Goal: Transaction & Acquisition: Purchase product/service

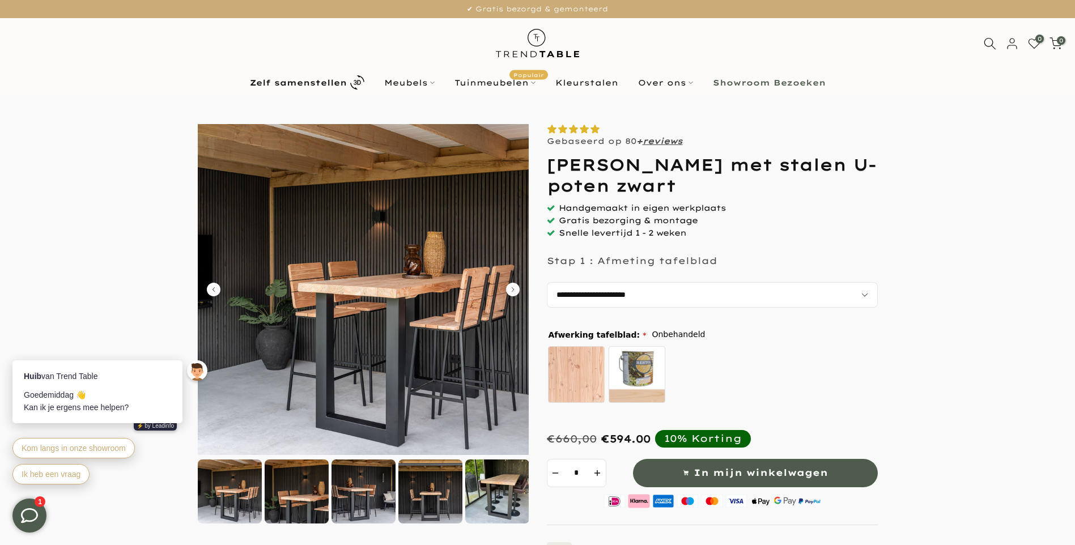
click at [333, 298] on img at bounding box center [363, 289] width 331 height 331
click at [509, 287] on icon "Carousel Next Arrow" at bounding box center [513, 290] width 14 height 14
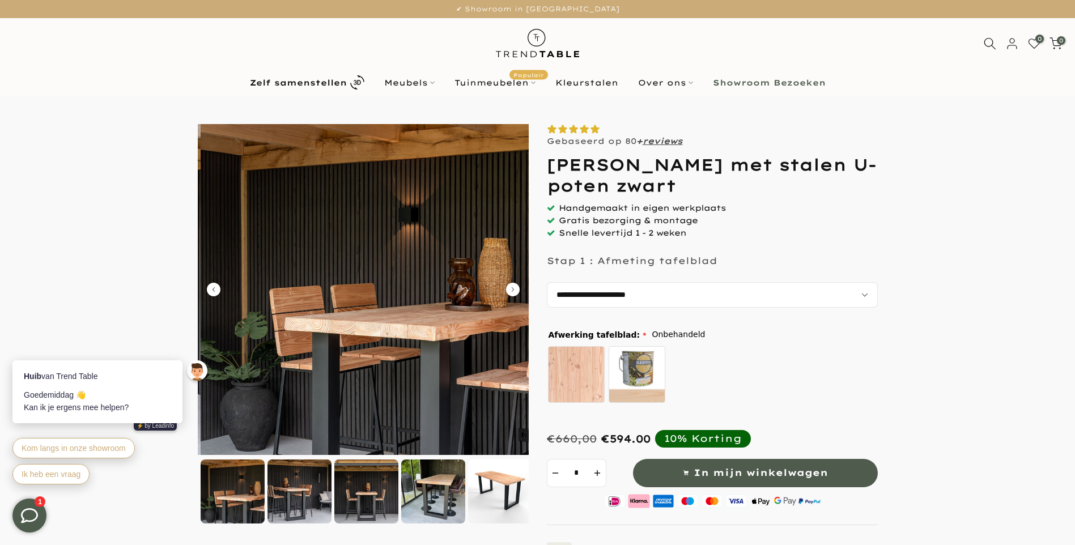
click at [509, 287] on icon "Carousel Next Arrow" at bounding box center [513, 290] width 14 height 14
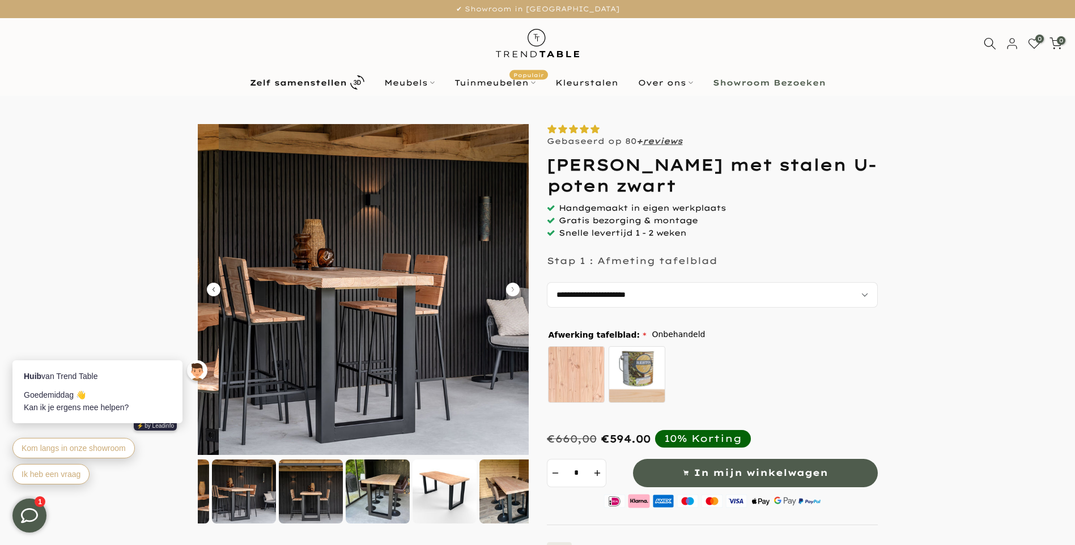
click at [509, 287] on icon "Carousel Next Arrow" at bounding box center [513, 290] width 14 height 14
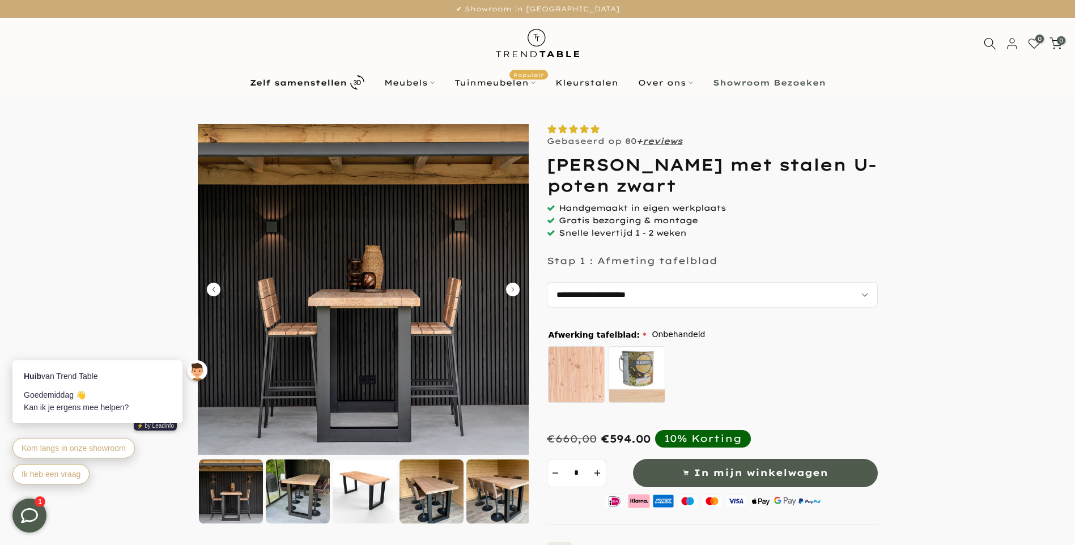
click at [509, 287] on icon "Carousel Next Arrow" at bounding box center [513, 290] width 14 height 14
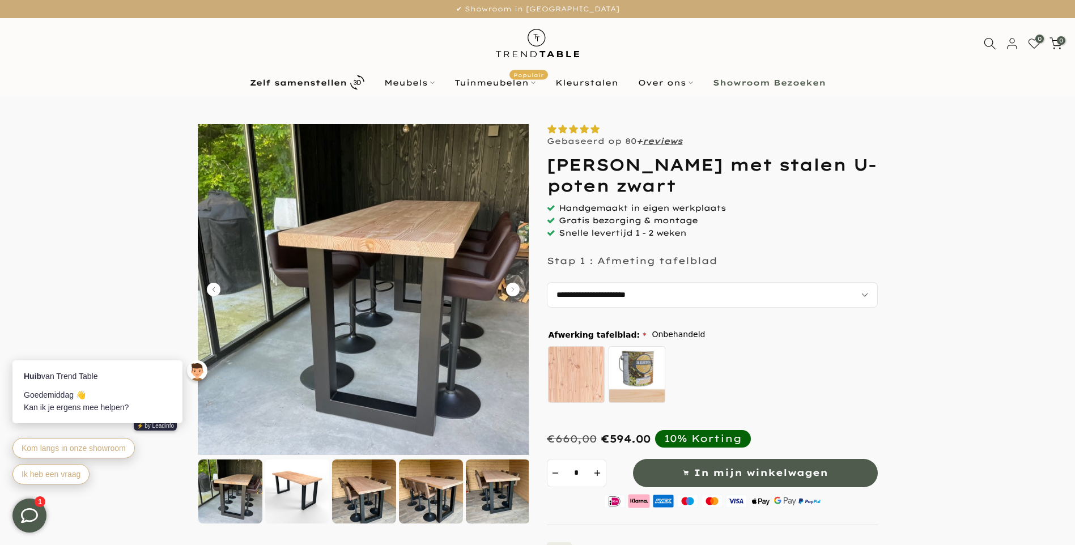
click at [509, 287] on icon "Carousel Next Arrow" at bounding box center [513, 290] width 14 height 14
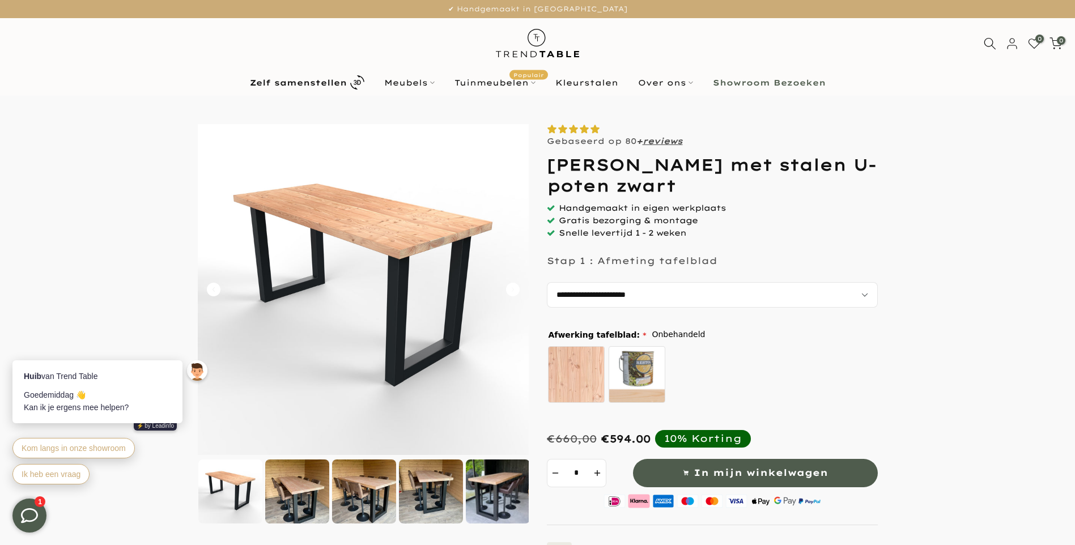
click at [509, 287] on icon "Carousel Next Arrow" at bounding box center [513, 290] width 14 height 14
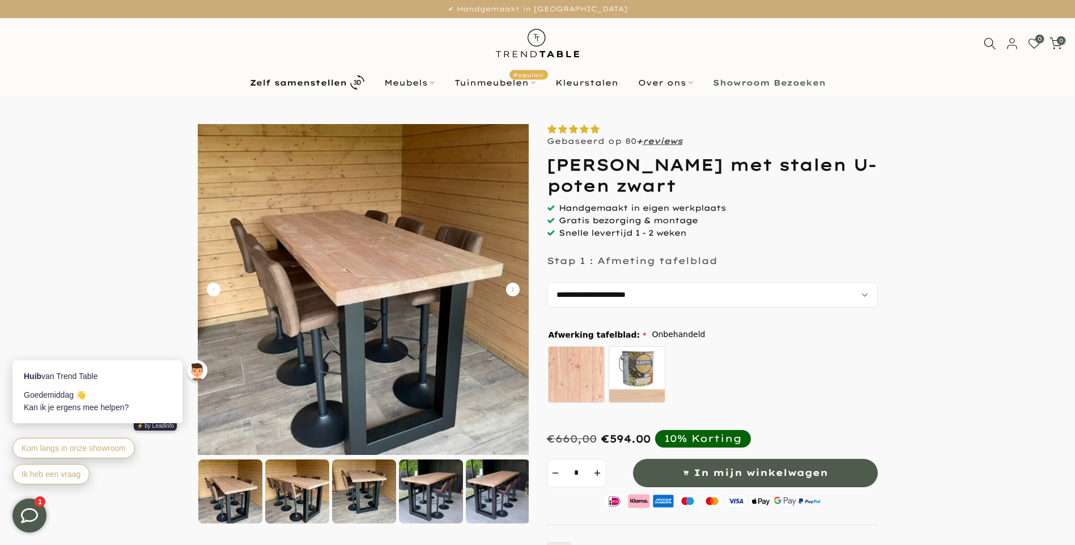
click at [509, 287] on icon "Carousel Next Arrow" at bounding box center [513, 290] width 14 height 14
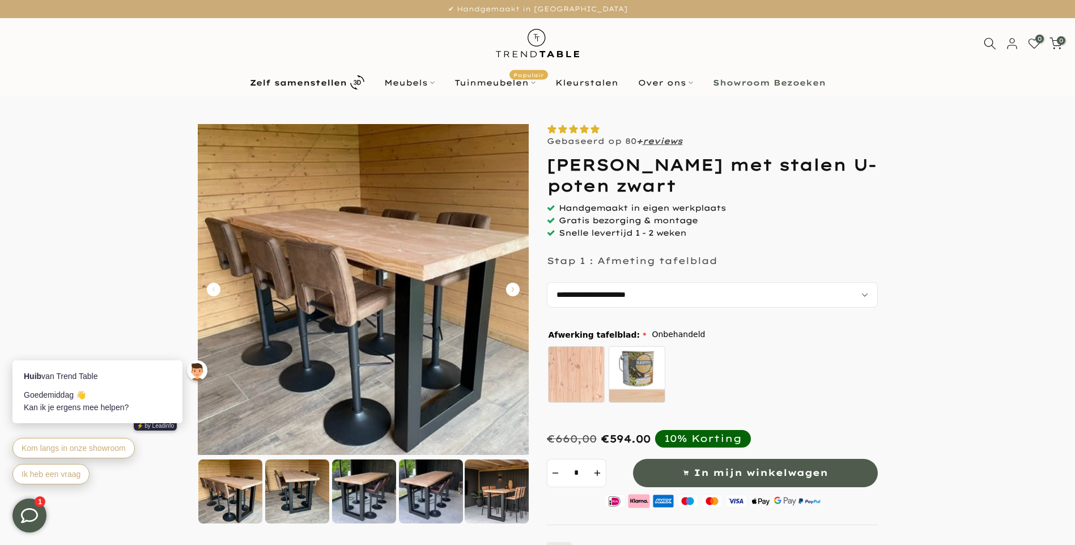
click at [509, 287] on icon "Carousel Next Arrow" at bounding box center [513, 290] width 14 height 14
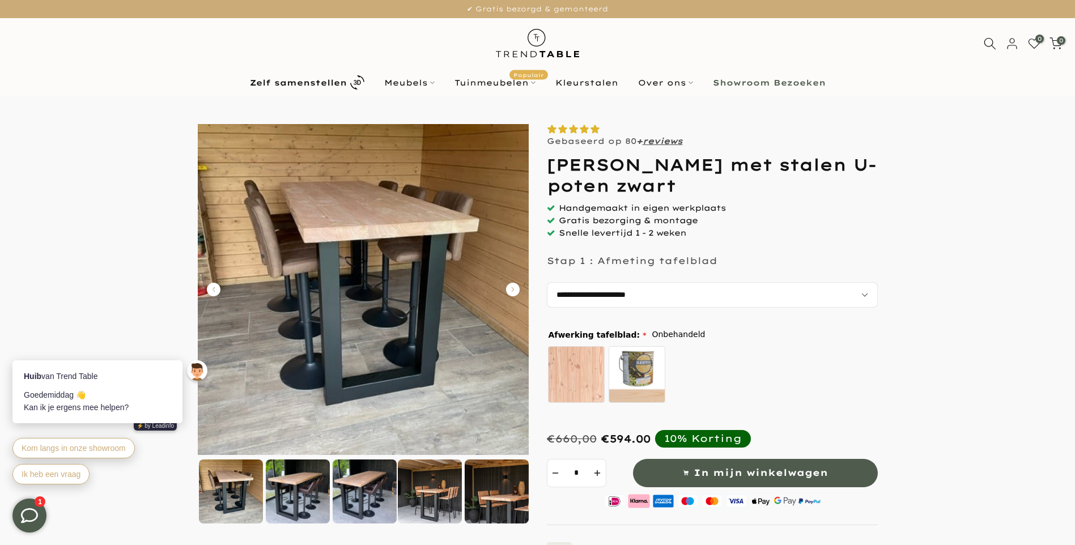
click at [509, 287] on icon "Carousel Next Arrow" at bounding box center [513, 290] width 14 height 14
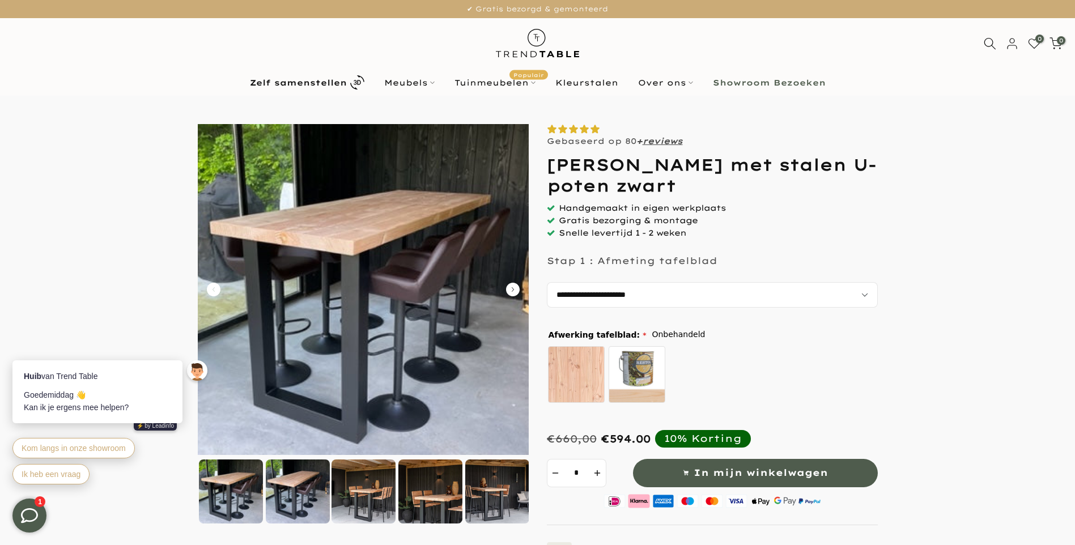
click at [509, 287] on icon "Carousel Next Arrow" at bounding box center [513, 290] width 14 height 14
